Goal: Information Seeking & Learning: Learn about a topic

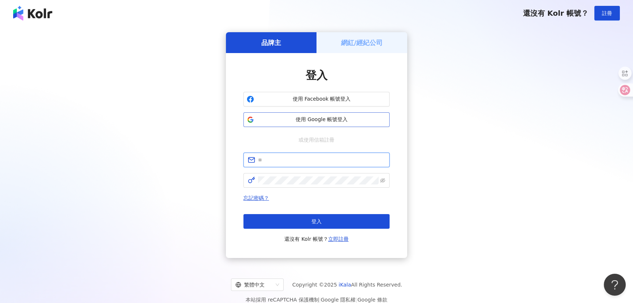
type input "**********"
click at [301, 123] on span "使用 Google 帳號登入" at bounding box center [321, 119] width 129 height 7
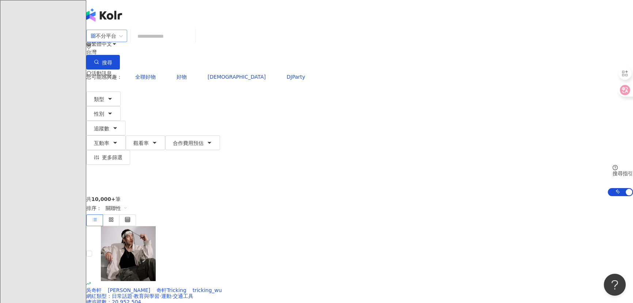
click at [116, 42] on div "不分平台" at bounding box center [104, 36] width 26 height 12
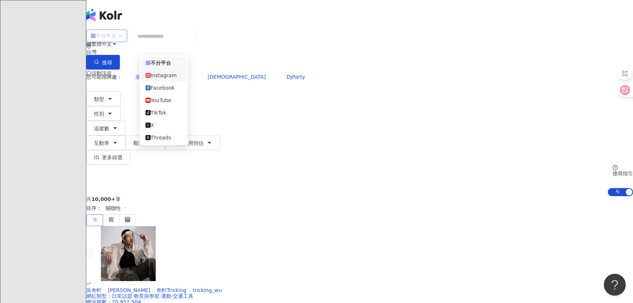
click at [177, 77] on div "Instagram" at bounding box center [163, 75] width 37 height 8
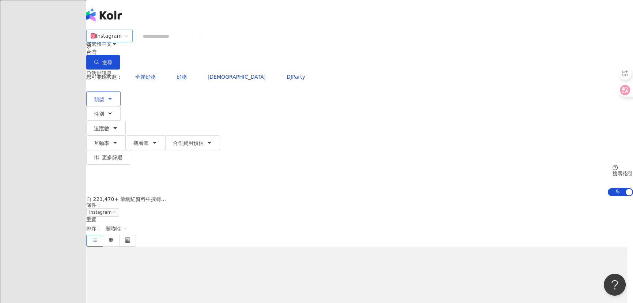
click at [121, 91] on button "類型" at bounding box center [103, 98] width 34 height 15
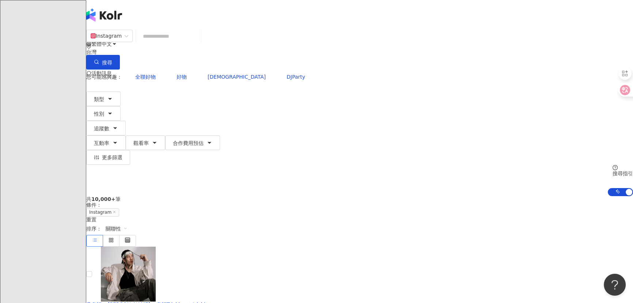
click at [109, 125] on span "追蹤數" at bounding box center [101, 128] width 15 height 6
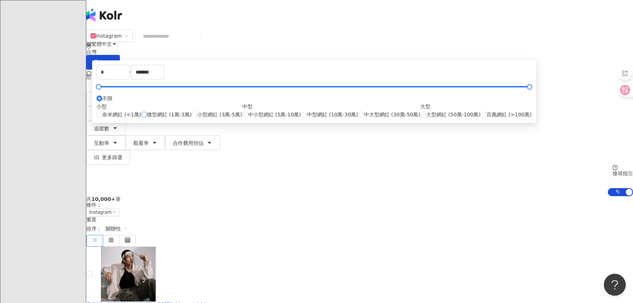
click at [192, 118] on span "微型網紅 (1萬-3萬)" at bounding box center [169, 114] width 45 height 8
type input "*****"
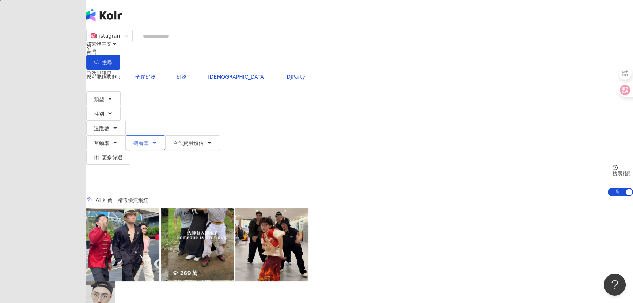
click at [165, 135] on button "觀看率" at bounding box center [145, 142] width 39 height 15
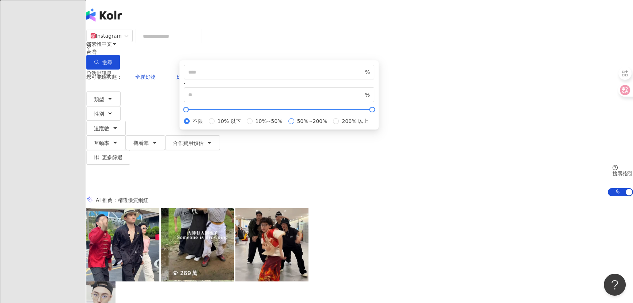
click at [330, 125] on span "50%~200%" at bounding box center [312, 121] width 36 height 8
type input "**"
type input "***"
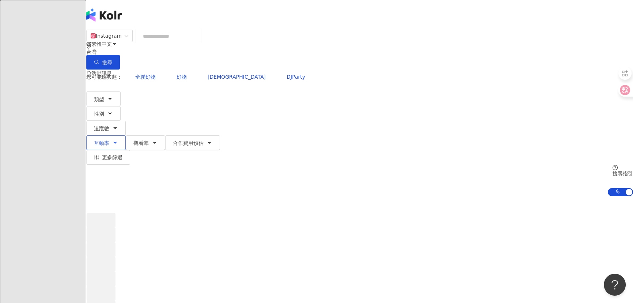
click at [109, 140] on span "互動率" at bounding box center [101, 143] width 15 height 6
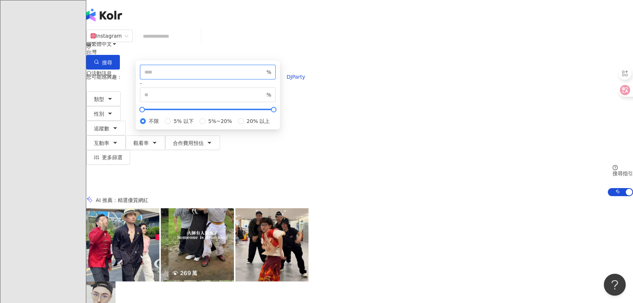
click at [265, 76] on input "number" at bounding box center [204, 72] width 121 height 8
type input "*"
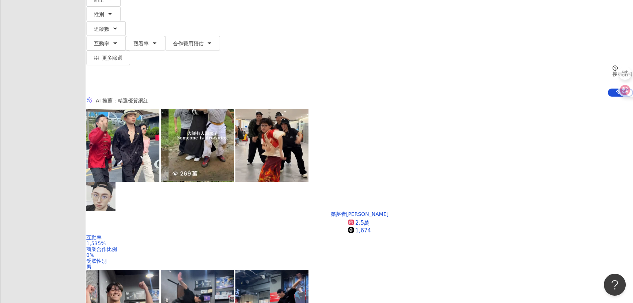
scroll to position [232, 0]
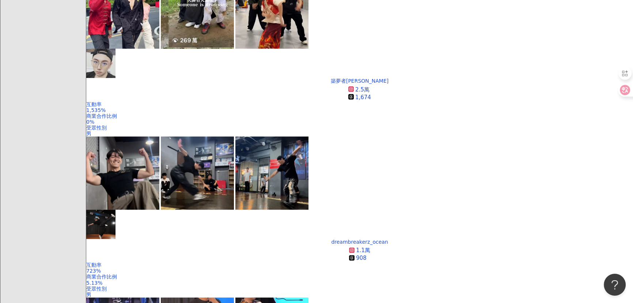
click at [534, 126] on div "觀看率" at bounding box center [531, 128] width 18 height 8
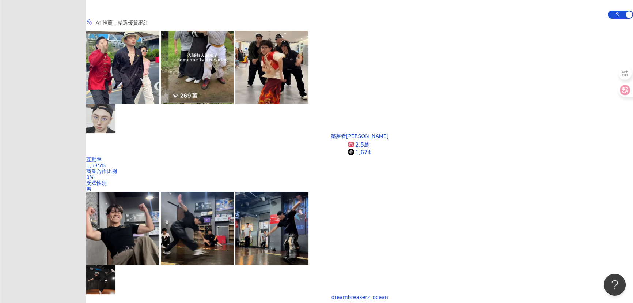
scroll to position [199, 0]
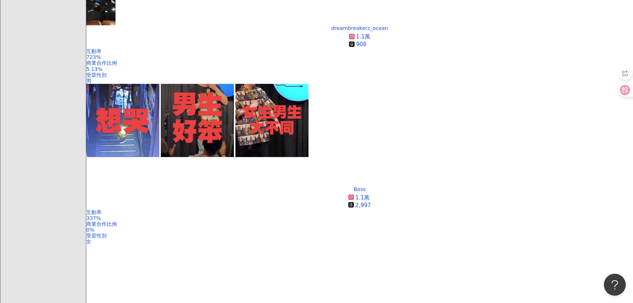
scroll to position [465, 0]
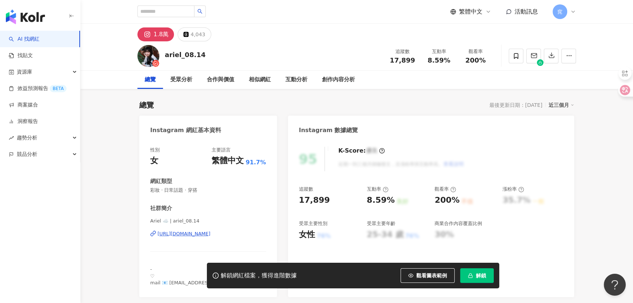
click at [203, 235] on div "[URL][DOMAIN_NAME]" at bounding box center [184, 233] width 53 height 7
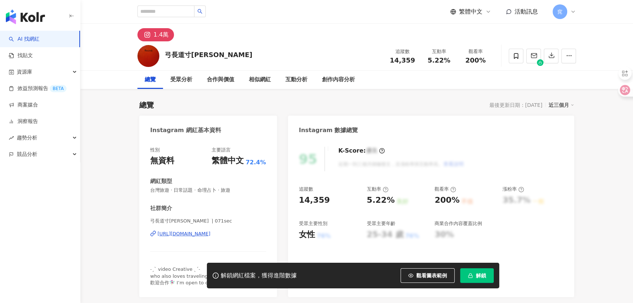
click at [207, 235] on div "[URL][DOMAIN_NAME]" at bounding box center [184, 233] width 53 height 7
